Goal: Information Seeking & Learning: Learn about a topic

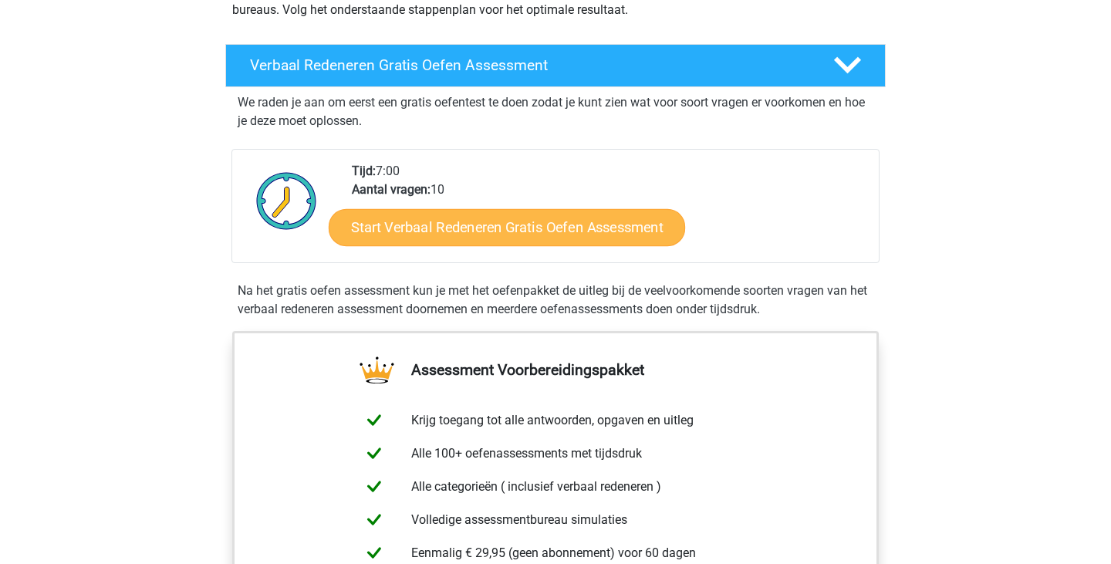
scroll to position [230, 0]
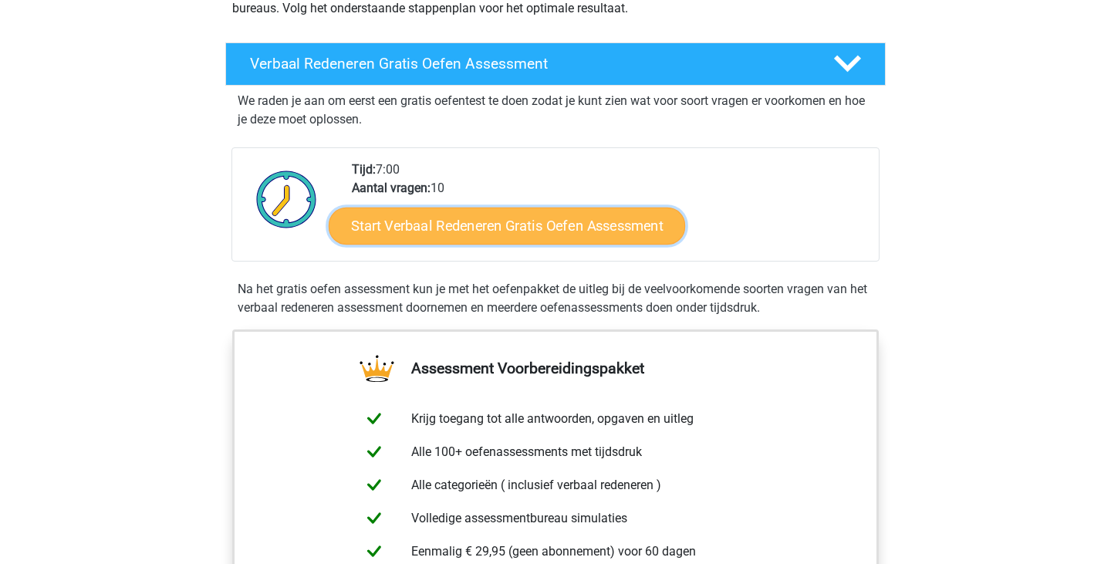
click at [581, 232] on link "Start Verbaal Redeneren Gratis Oefen Assessment" at bounding box center [507, 226] width 357 height 37
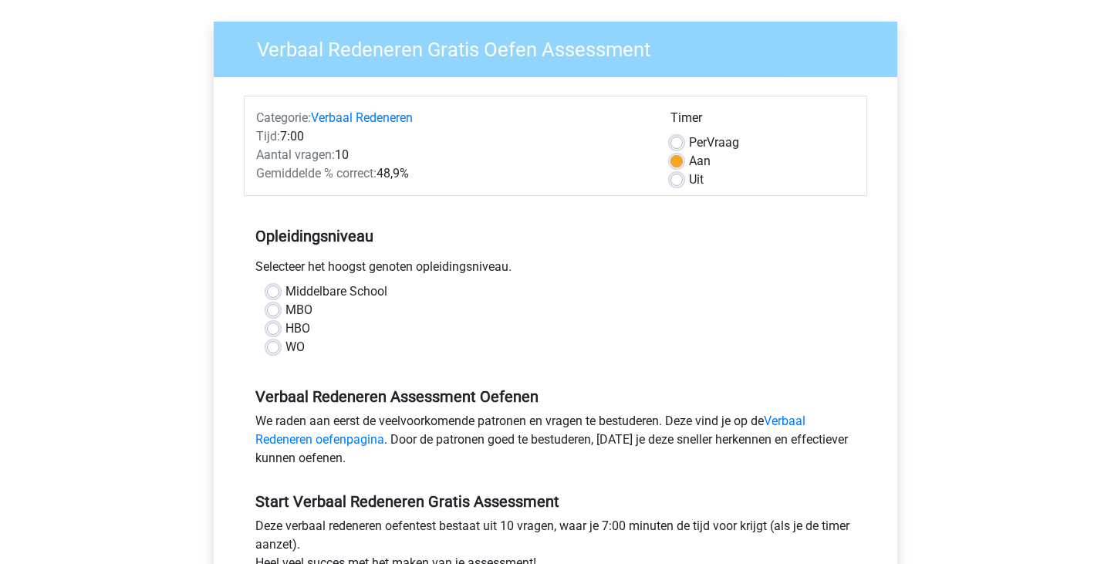
scroll to position [128, 0]
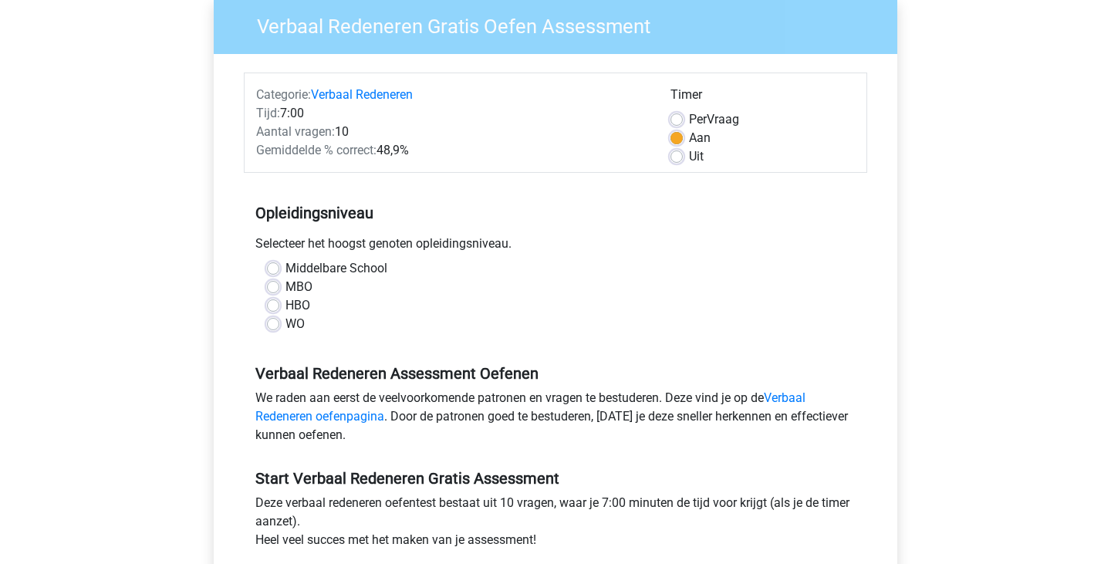
click at [286, 323] on label "WO" at bounding box center [295, 324] width 19 height 19
click at [276, 323] on input "WO" at bounding box center [273, 322] width 12 height 15
radio input "true"
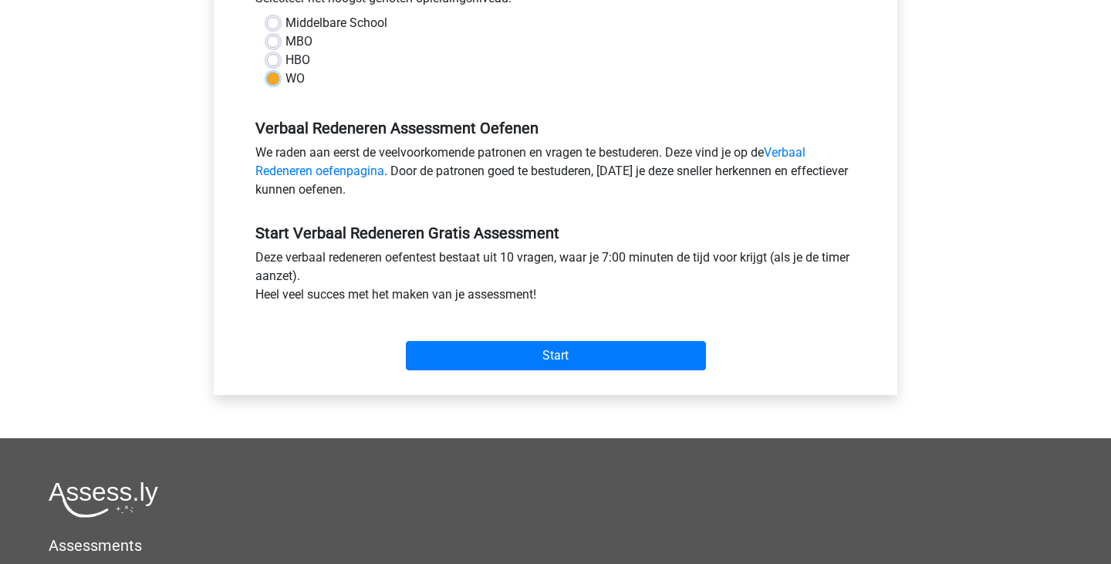
scroll to position [375, 0]
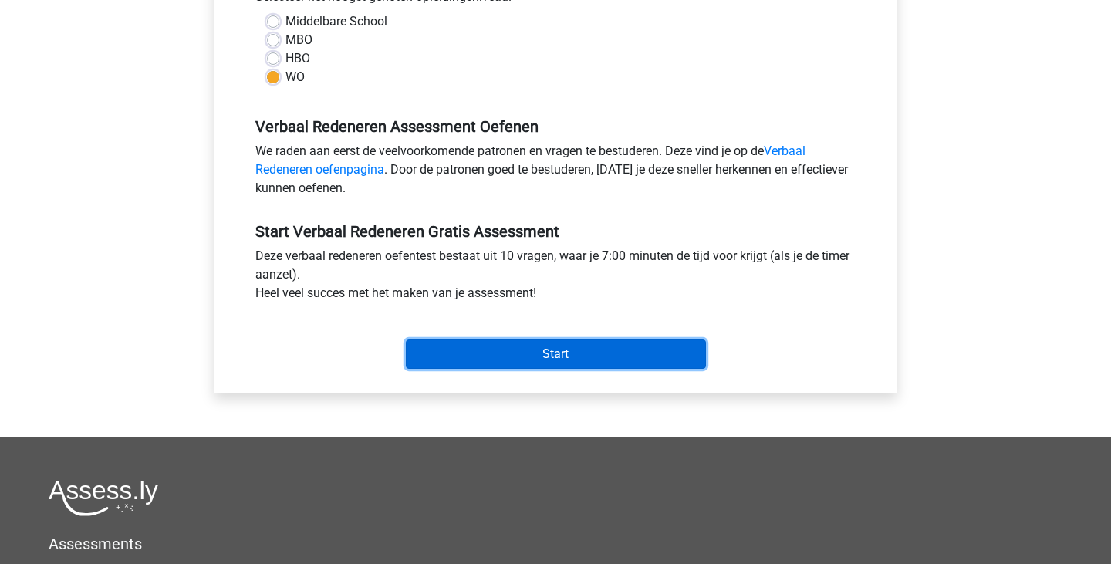
click at [428, 356] on input "Start" at bounding box center [556, 354] width 300 height 29
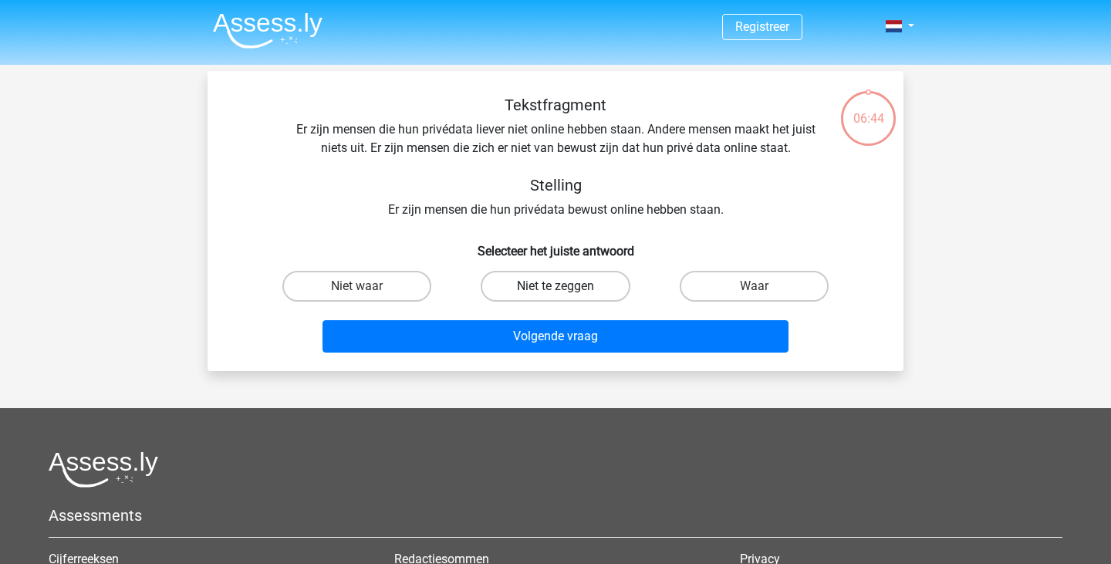
click at [583, 281] on label "Niet te zeggen" at bounding box center [555, 286] width 149 height 31
click at [566, 286] on input "Niet te zeggen" at bounding box center [561, 291] width 10 height 10
radio input "true"
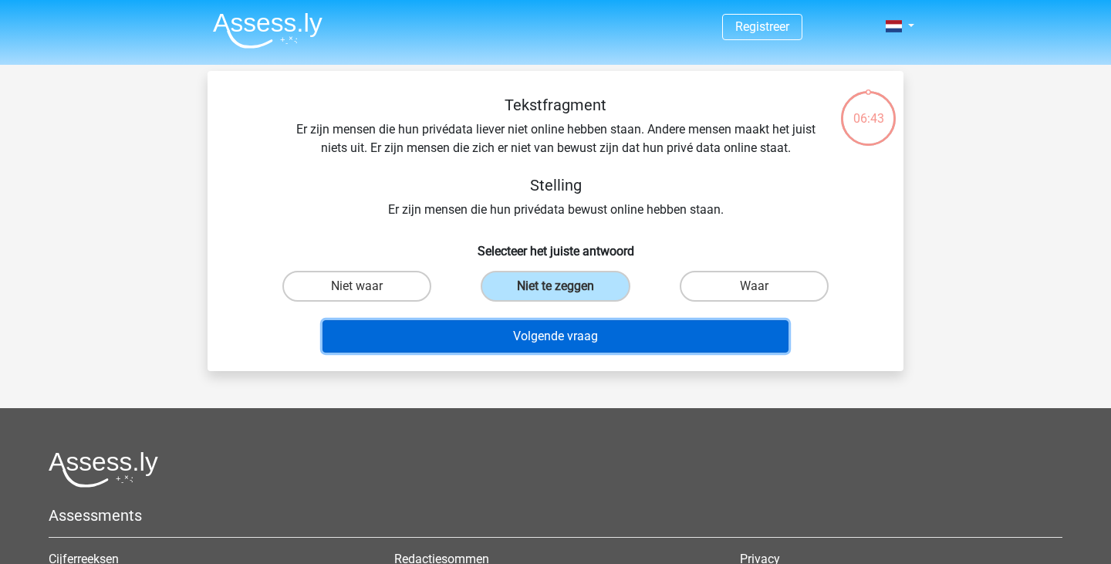
click at [578, 342] on button "Volgende vraag" at bounding box center [556, 336] width 467 height 32
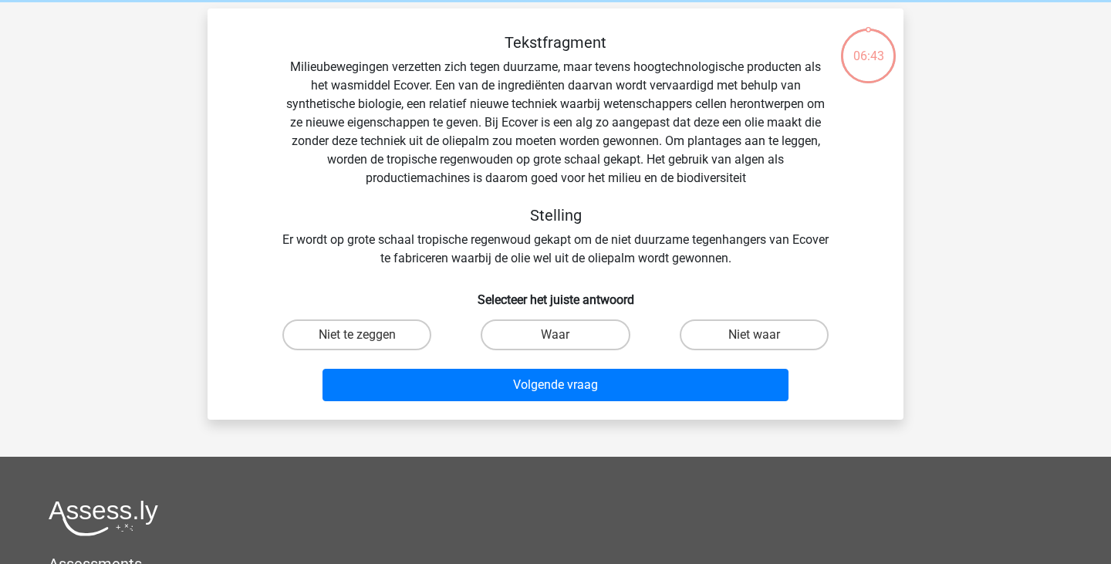
scroll to position [71, 0]
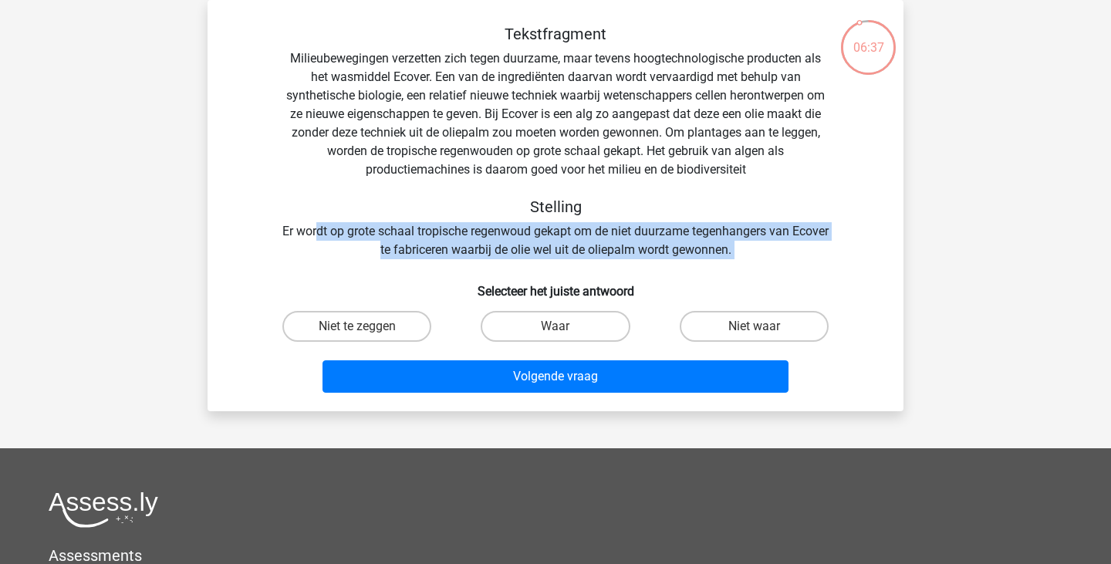
drag, startPoint x: 337, startPoint y: 232, endPoint x: 404, endPoint y: 264, distance: 74.6
click at [404, 264] on div "Tekstfragment Milieubewegingen verzetten zich tegen duurzame, maar tevens hoogt…" at bounding box center [556, 212] width 684 height 374
click at [335, 333] on label "Niet te zeggen" at bounding box center [356, 326] width 149 height 31
click at [357, 333] on input "Niet te zeggen" at bounding box center [362, 331] width 10 height 10
radio input "true"
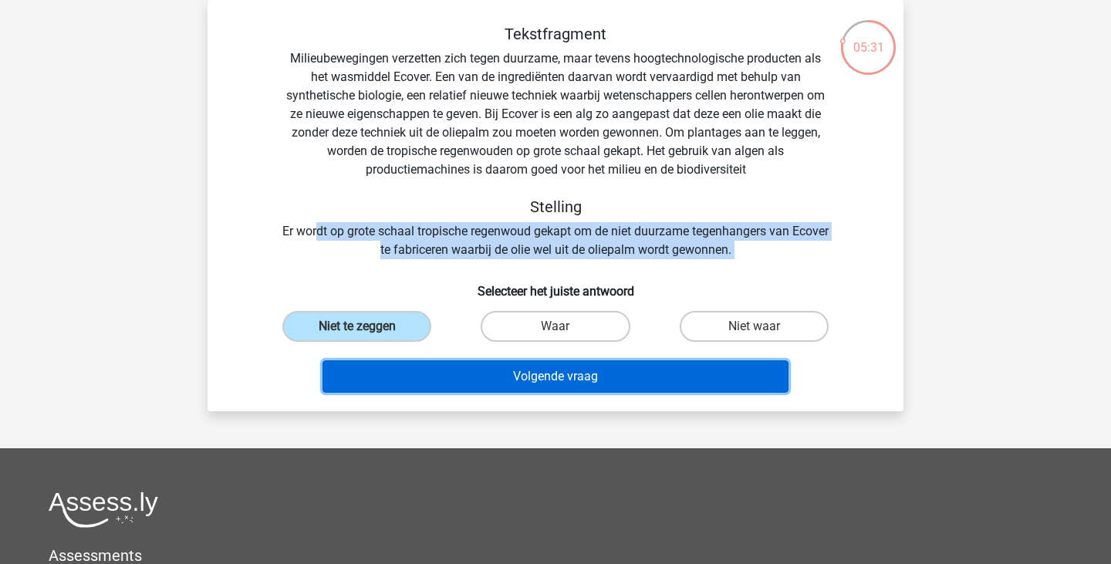
click at [467, 380] on button "Volgende vraag" at bounding box center [556, 376] width 467 height 32
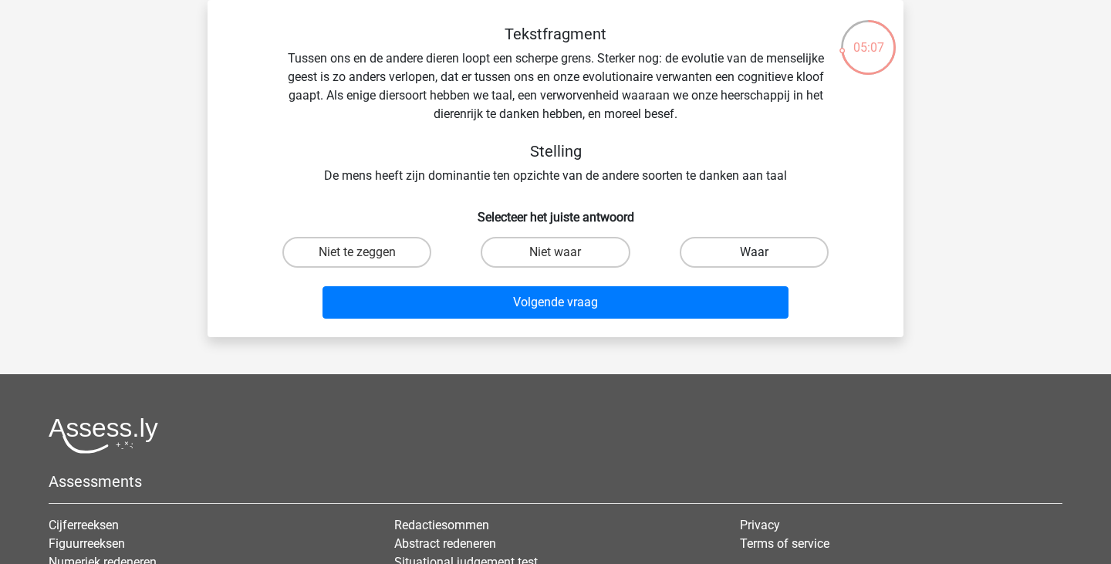
click at [742, 255] on label "Waar" at bounding box center [754, 252] width 149 height 31
click at [754, 255] on input "Waar" at bounding box center [759, 257] width 10 height 10
radio input "true"
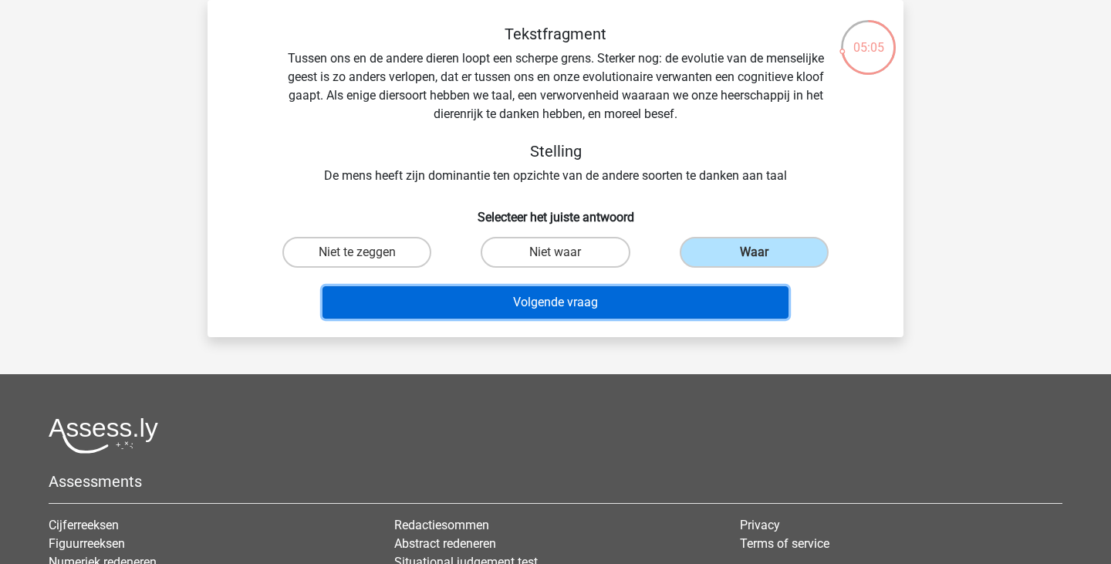
click at [662, 302] on button "Volgende vraag" at bounding box center [556, 302] width 467 height 32
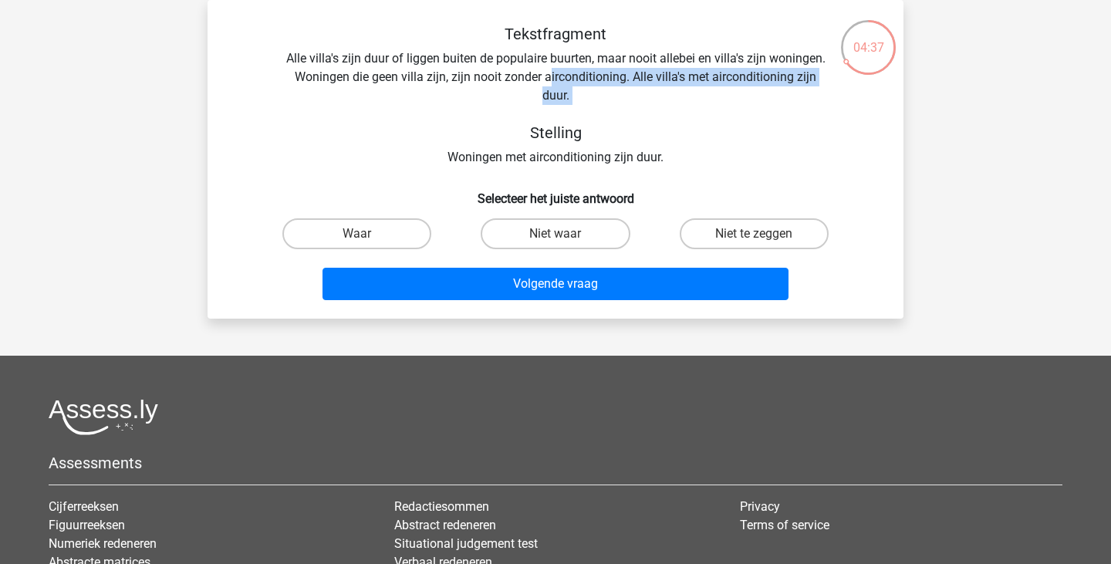
drag, startPoint x: 550, startPoint y: 74, endPoint x: 563, endPoint y: 107, distance: 34.7
click at [563, 107] on div "Tekstfragment Alle villa's zijn duur of liggen buiten de populaire buurten, maa…" at bounding box center [555, 96] width 647 height 142
click at [538, 237] on label "Niet waar" at bounding box center [555, 233] width 149 height 31
click at [556, 237] on input "Niet waar" at bounding box center [561, 239] width 10 height 10
radio input "true"
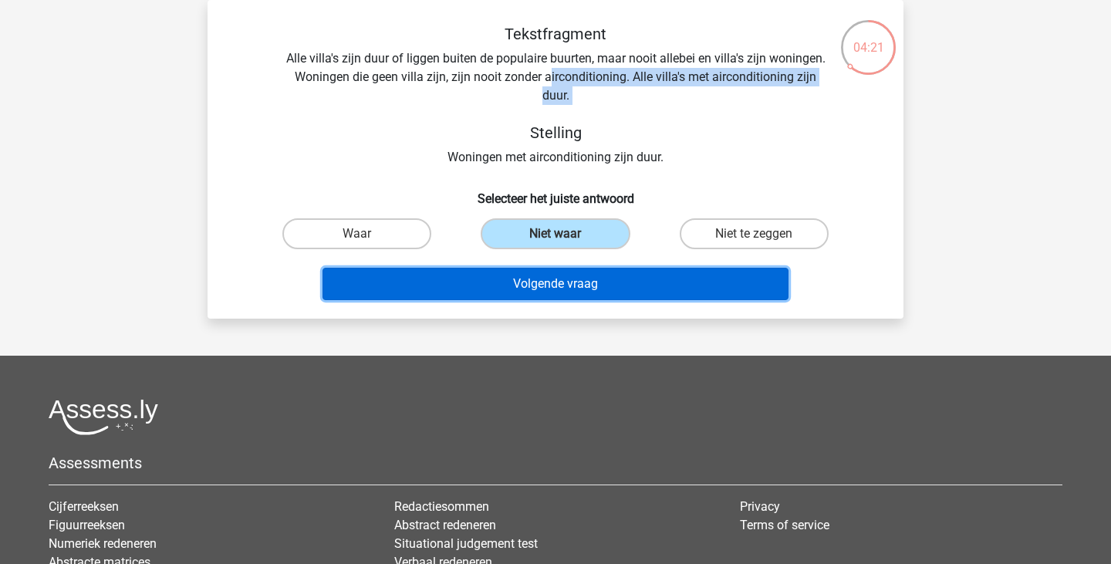
click at [524, 293] on button "Volgende vraag" at bounding box center [556, 284] width 467 height 32
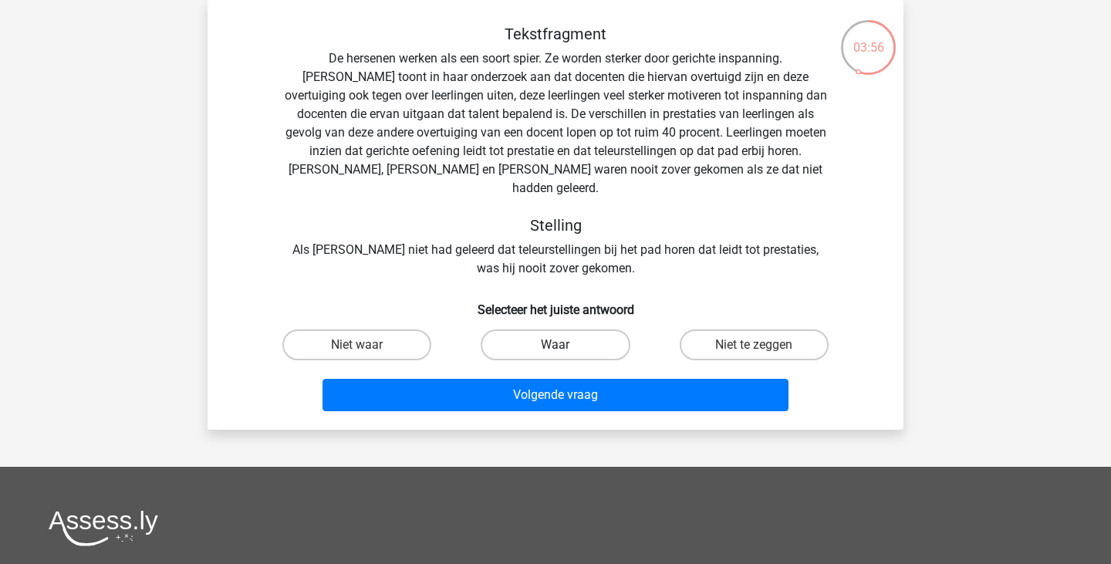
click at [531, 330] on label "Waar" at bounding box center [555, 345] width 149 height 31
click at [556, 345] on input "Waar" at bounding box center [561, 350] width 10 height 10
radio input "true"
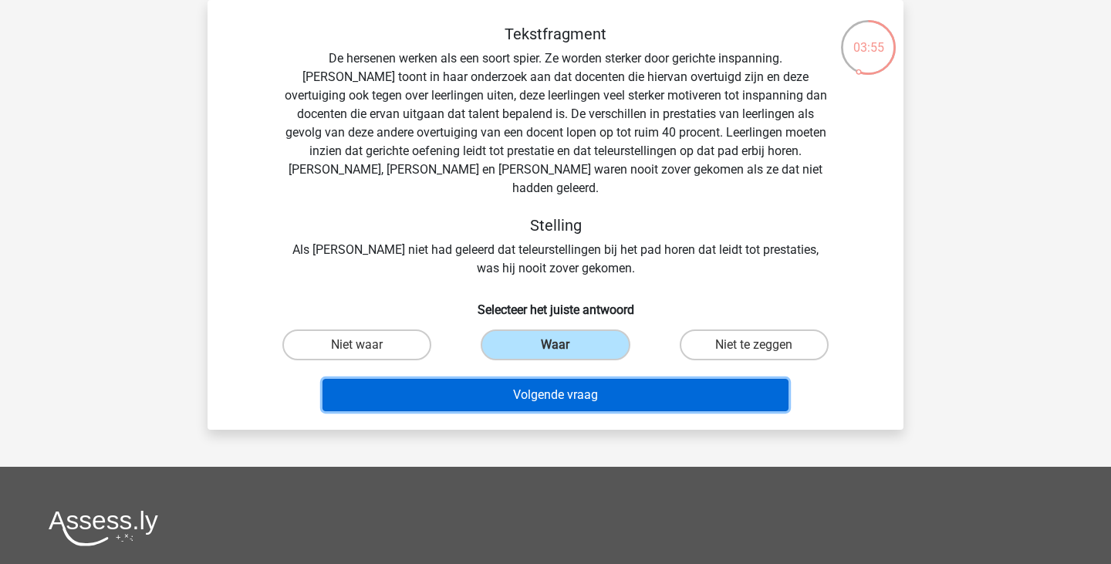
click at [524, 379] on button "Volgende vraag" at bounding box center [556, 395] width 467 height 32
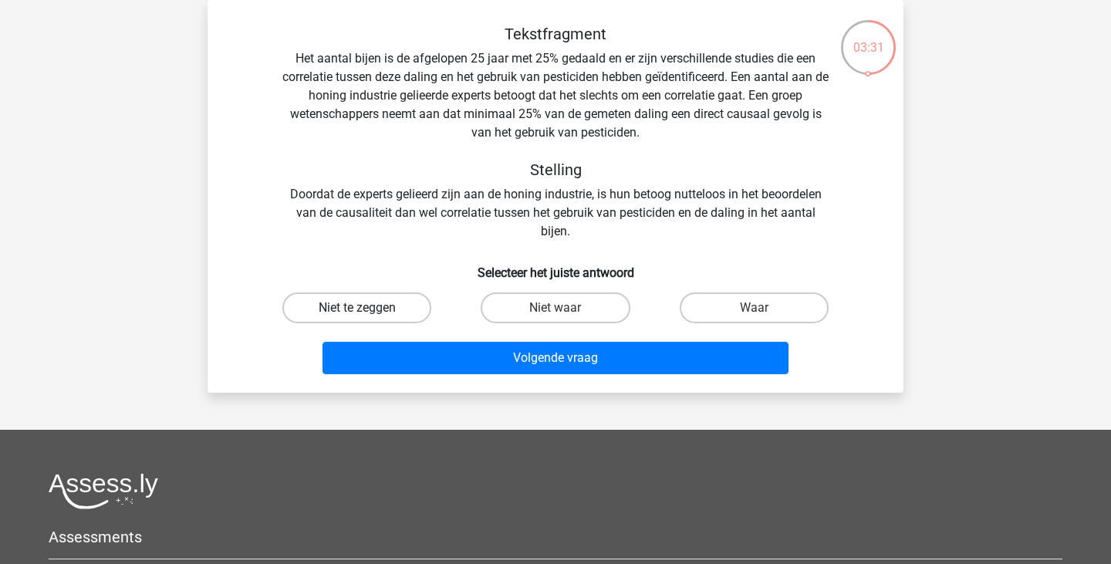
click at [397, 304] on label "Niet te zeggen" at bounding box center [356, 308] width 149 height 31
click at [367, 308] on input "Niet te zeggen" at bounding box center [362, 313] width 10 height 10
radio input "true"
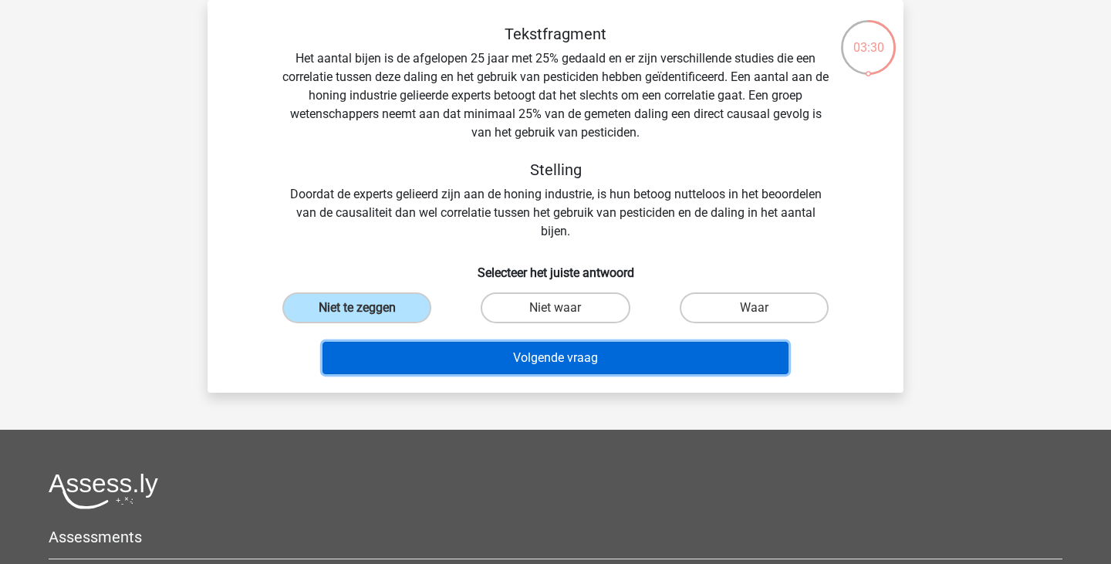
click at [474, 349] on button "Volgende vraag" at bounding box center [556, 358] width 467 height 32
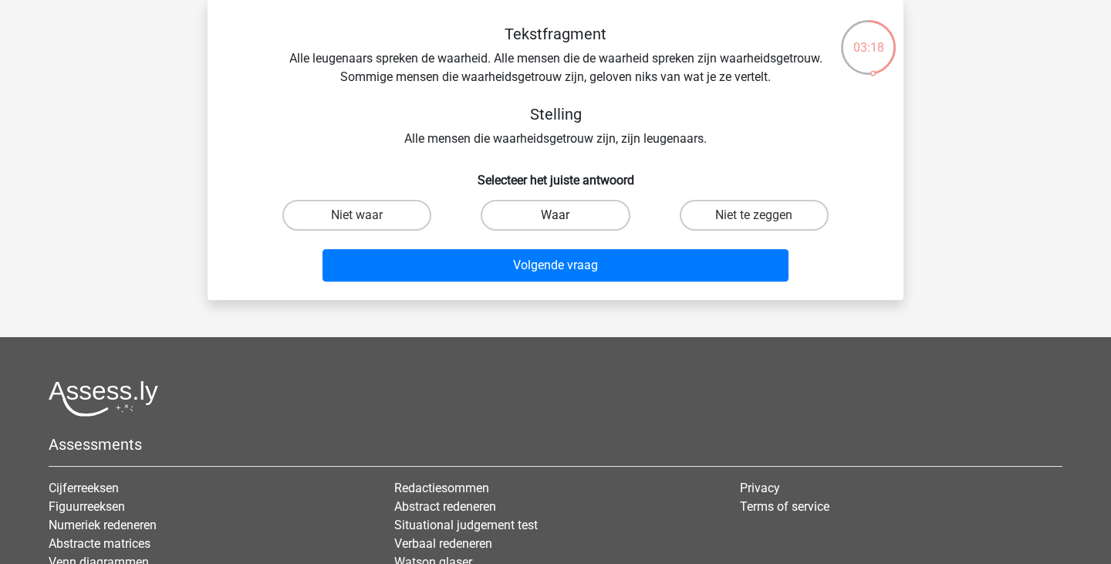
click at [538, 216] on label "Waar" at bounding box center [555, 215] width 149 height 31
click at [556, 216] on input "Waar" at bounding box center [561, 220] width 10 height 10
radio input "true"
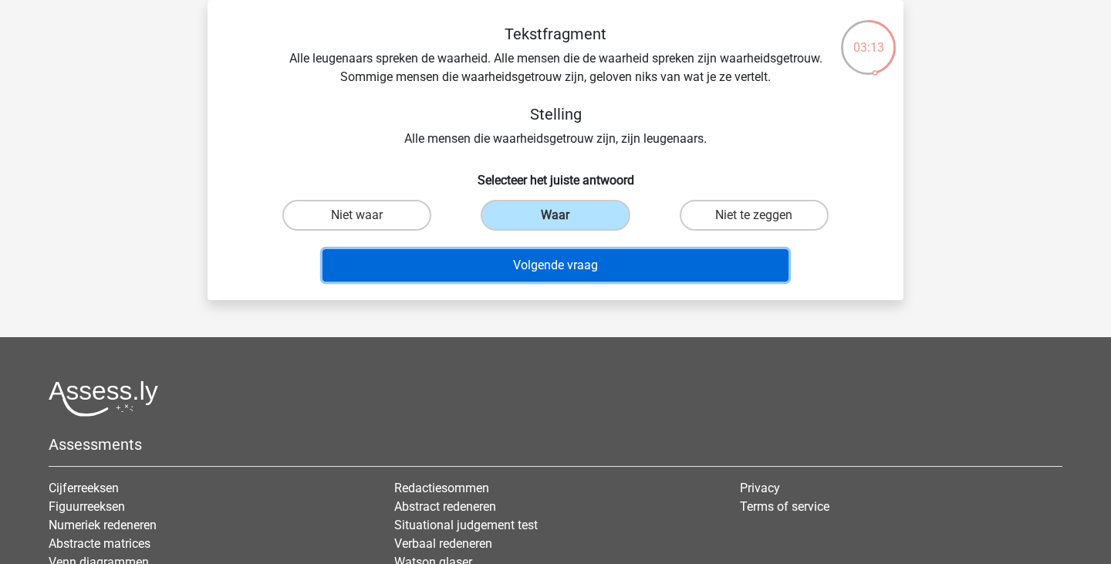
click at [532, 274] on button "Volgende vraag" at bounding box center [556, 265] width 467 height 32
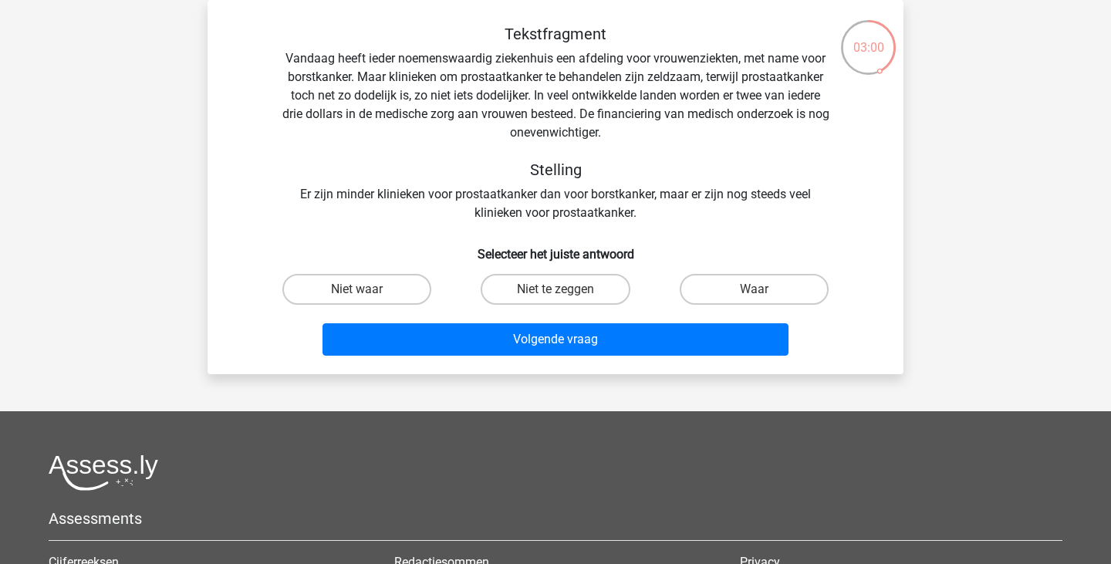
click at [360, 293] on input "Niet waar" at bounding box center [362, 294] width 10 height 10
radio input "true"
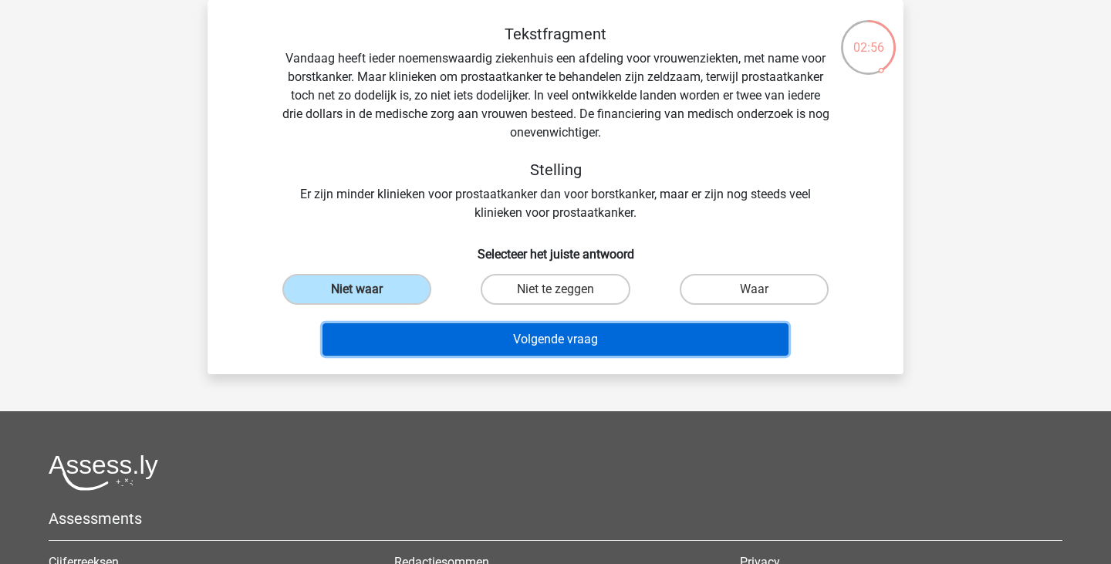
click at [422, 348] on button "Volgende vraag" at bounding box center [556, 339] width 467 height 32
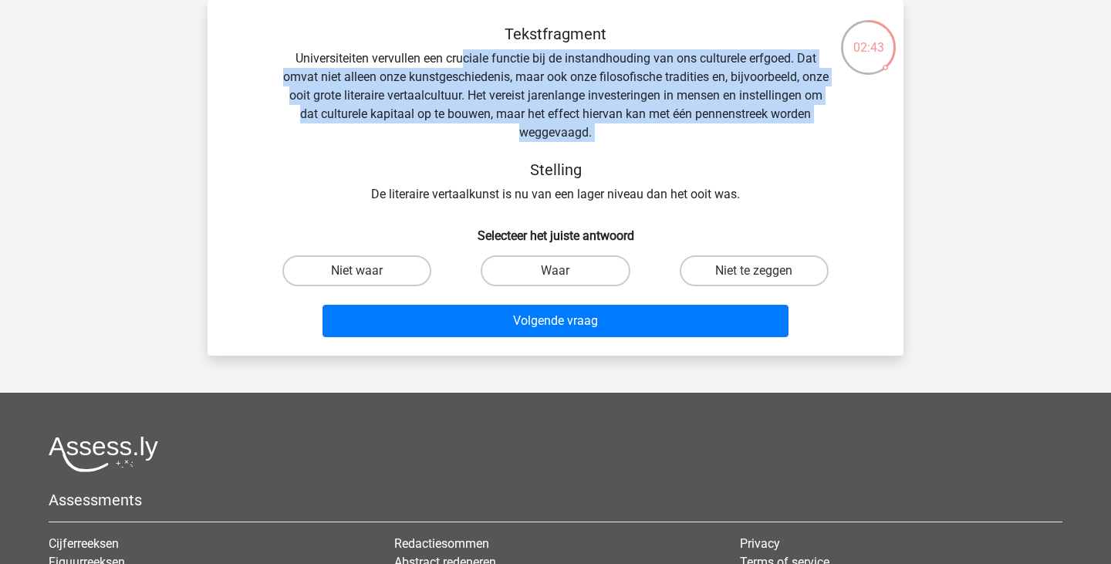
drag, startPoint x: 460, startPoint y: 62, endPoint x: 473, endPoint y: 149, distance: 88.2
click at [474, 149] on div "Tekstfragment Universiteiten vervullen een cruciale functie bij de instandhoudi…" at bounding box center [555, 114] width 647 height 179
click at [722, 272] on label "Niet te zeggen" at bounding box center [754, 270] width 149 height 31
click at [754, 272] on input "Niet te zeggen" at bounding box center [759, 276] width 10 height 10
radio input "true"
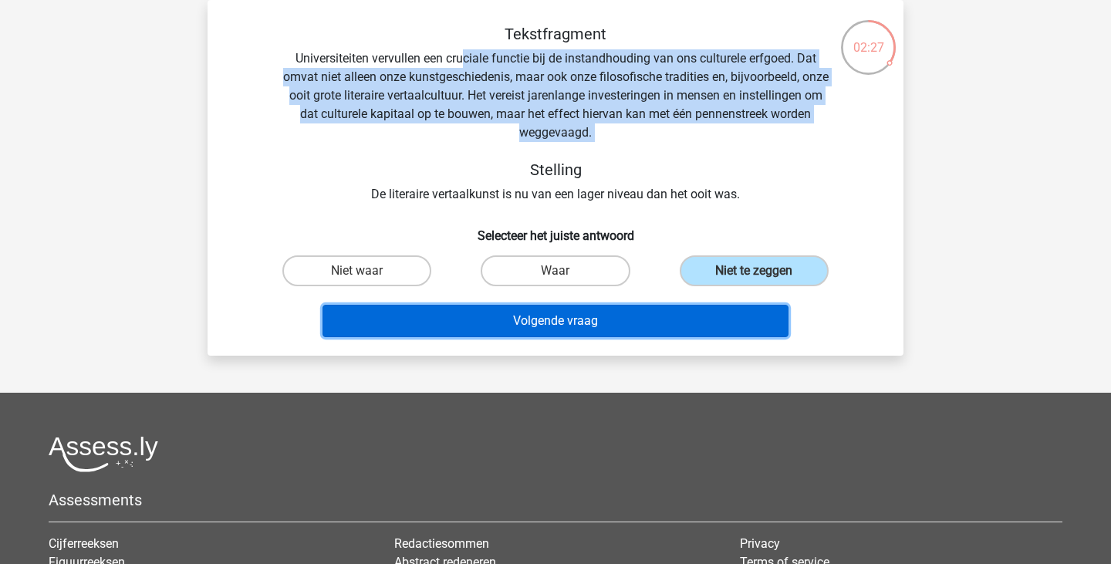
click at [704, 319] on button "Volgende vraag" at bounding box center [556, 321] width 467 height 32
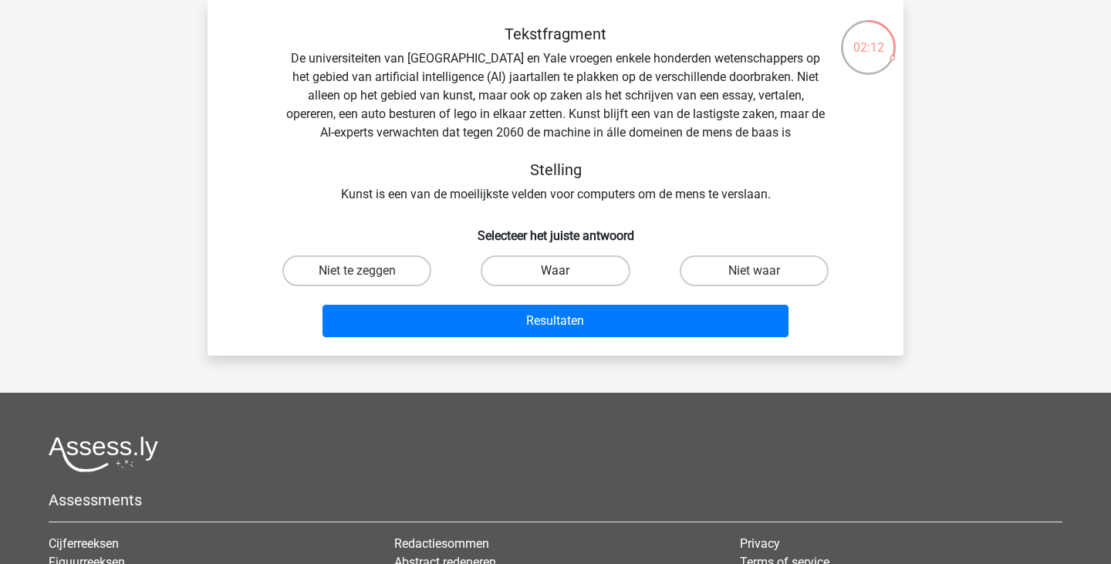
click at [581, 268] on label "Waar" at bounding box center [555, 270] width 149 height 31
click at [566, 271] on input "Waar" at bounding box center [561, 276] width 10 height 10
radio input "true"
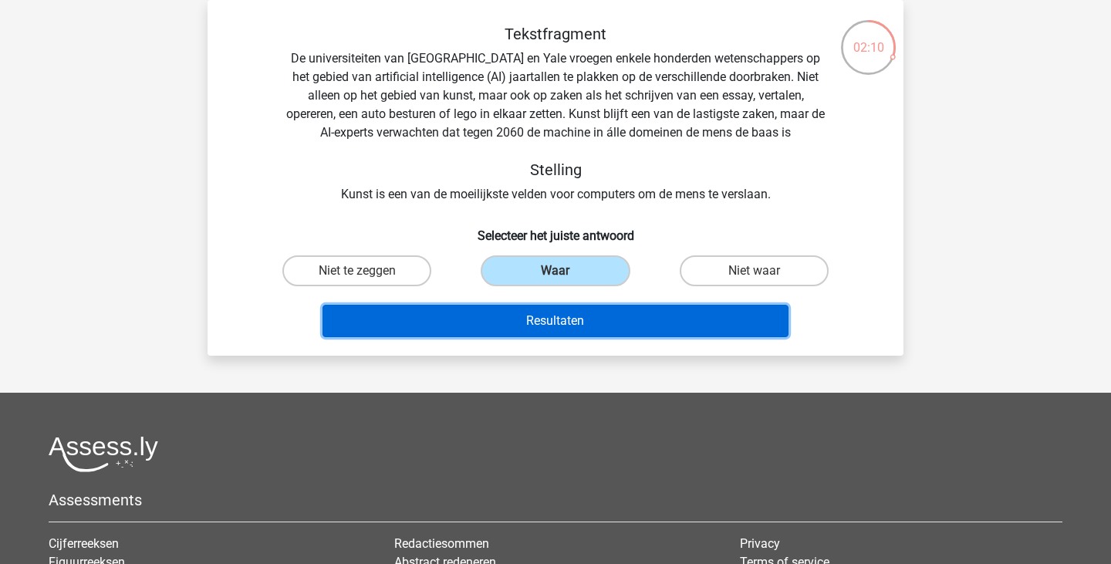
click at [557, 326] on button "Resultaten" at bounding box center [556, 321] width 467 height 32
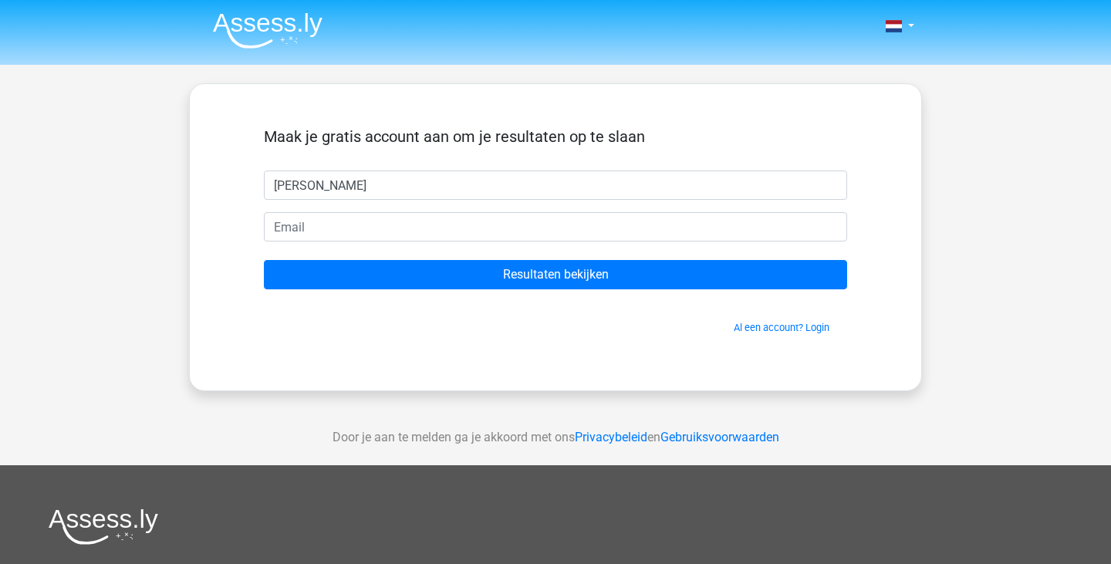
type input "Britt"
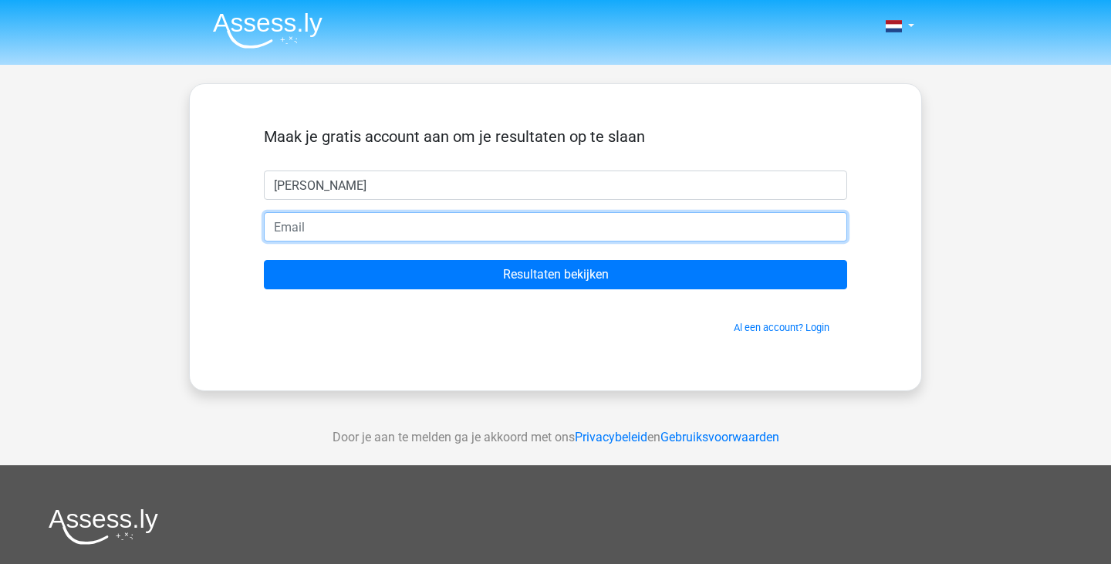
click at [594, 233] on input "email" at bounding box center [555, 226] width 583 height 29
type input "brittfeyaerts2@gmail.com"
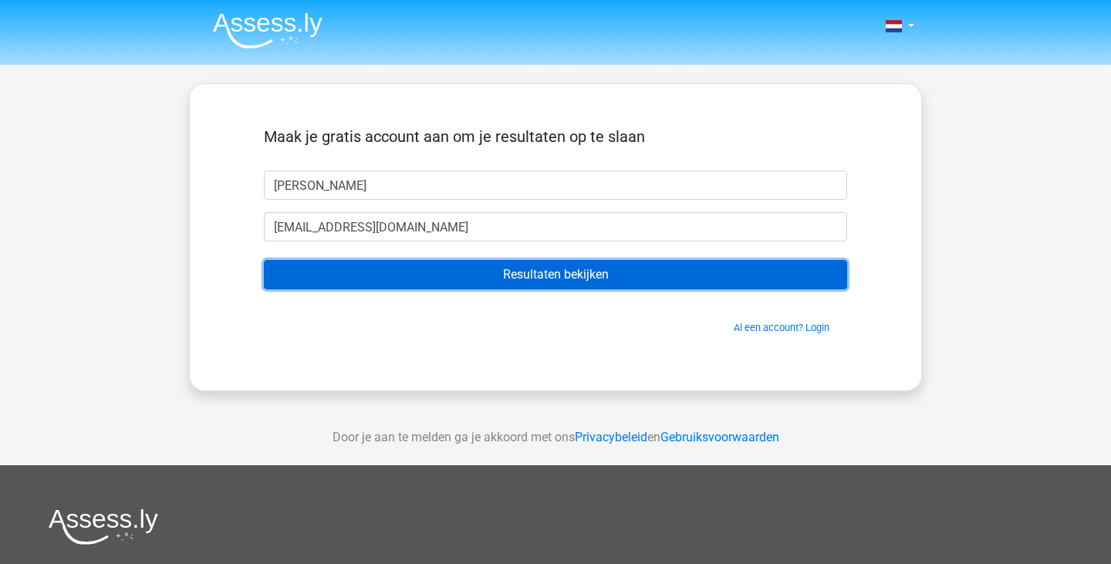
click at [485, 279] on input "Resultaten bekijken" at bounding box center [555, 274] width 583 height 29
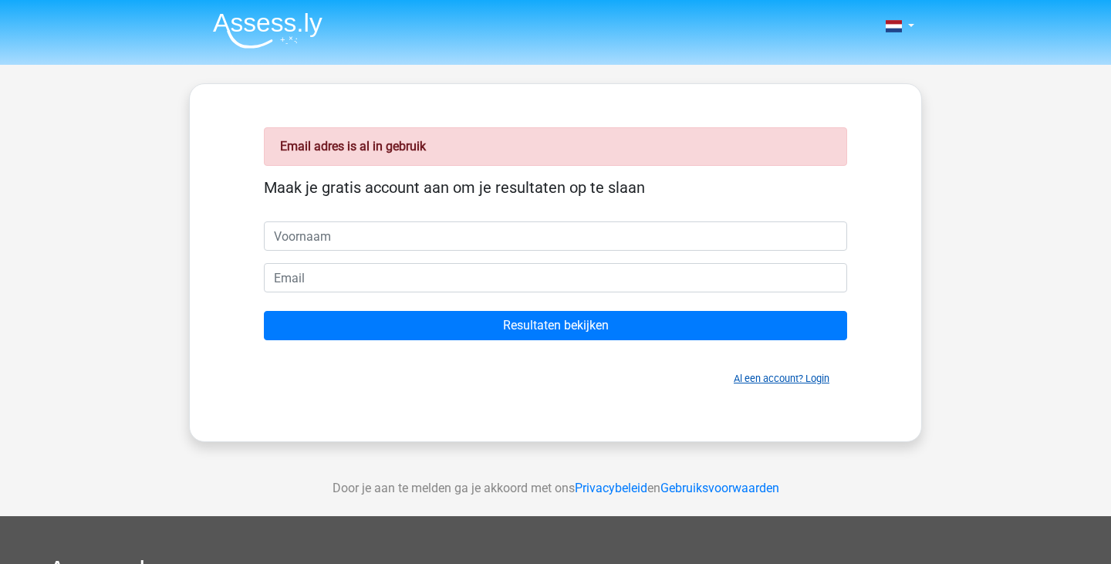
click at [742, 375] on link "Al een account? Login" at bounding box center [782, 379] width 96 height 12
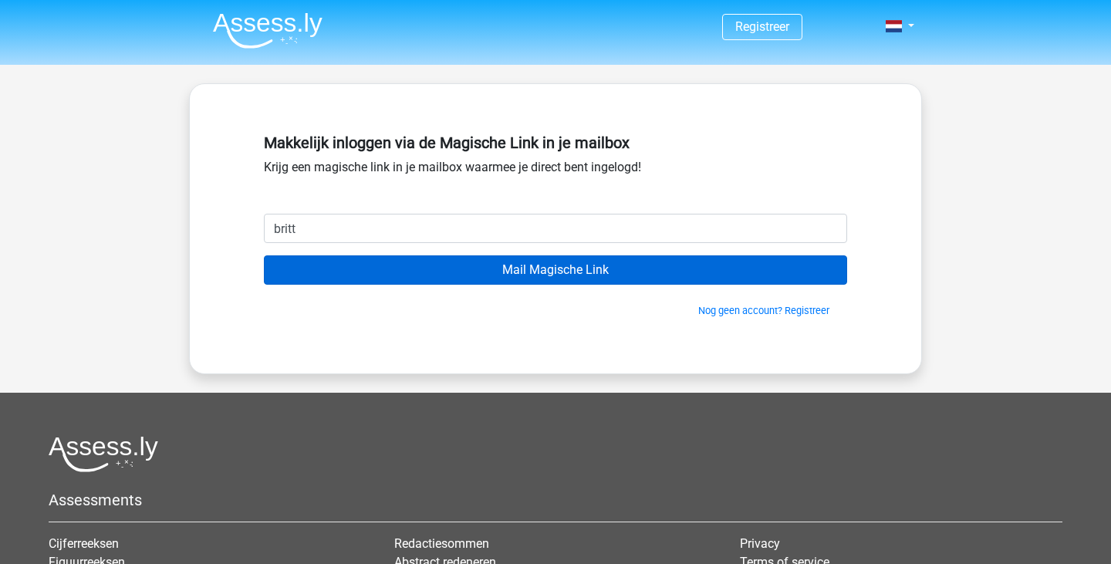
type input "brittfeyaerts2@gmail.com"
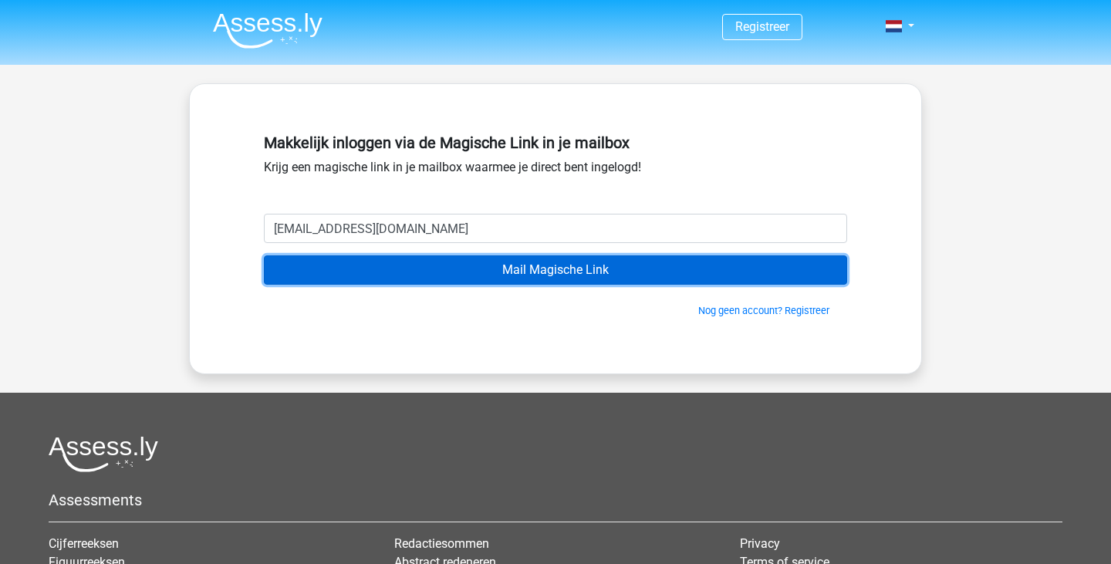
click at [550, 266] on input "Mail Magische Link" at bounding box center [555, 269] width 583 height 29
